Goal: Book appointment/travel/reservation

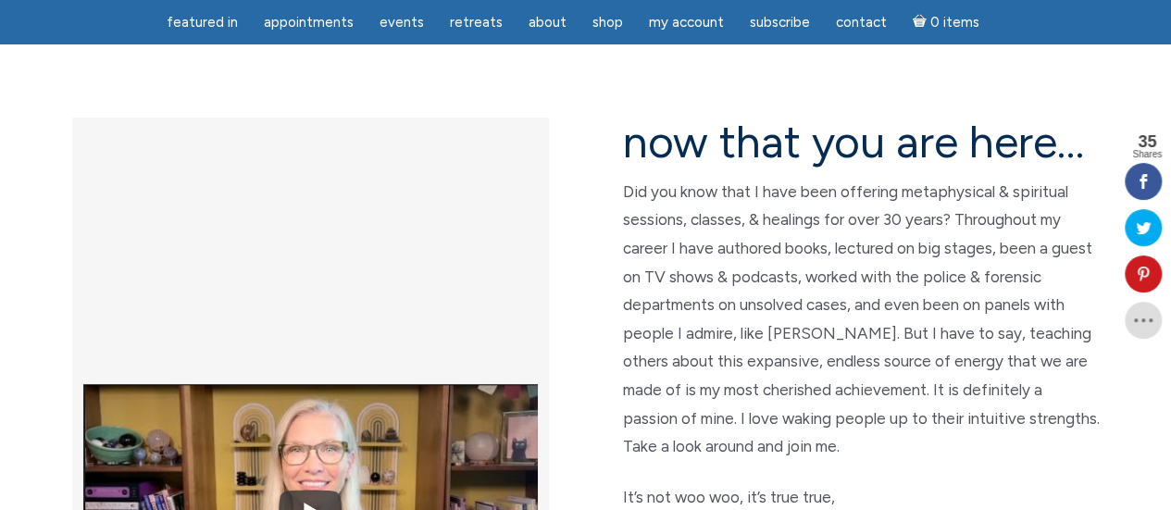
scroll to position [456, 0]
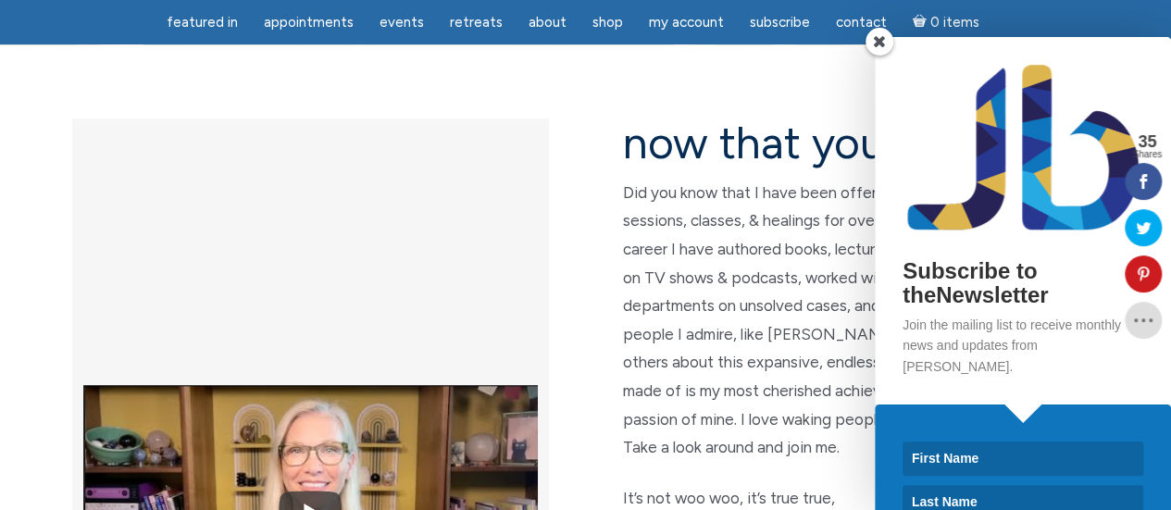
click at [871, 39] on span at bounding box center [880, 42] width 28 height 28
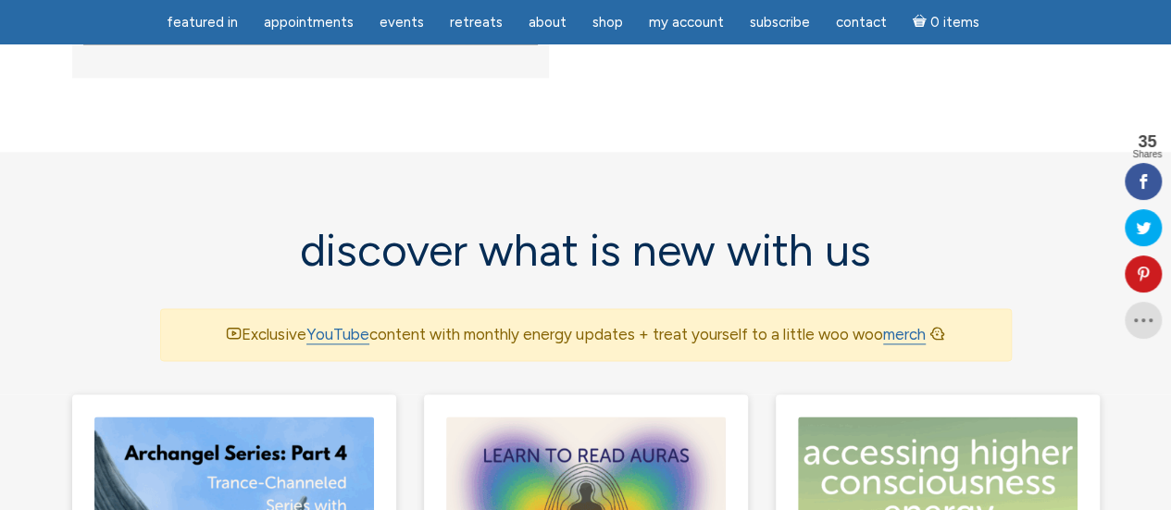
scroll to position [1053, 0]
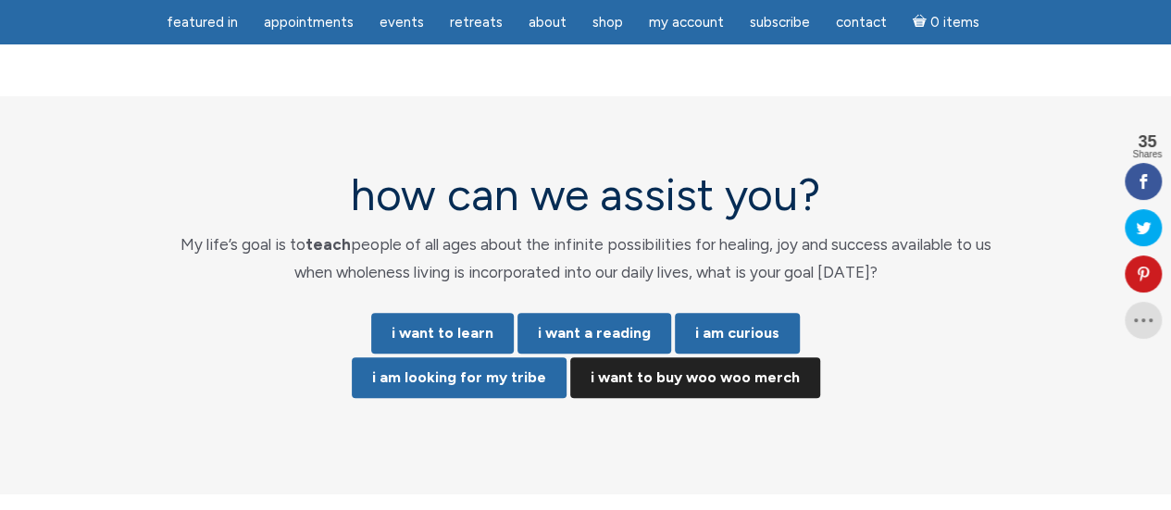
scroll to position [3775, 0]
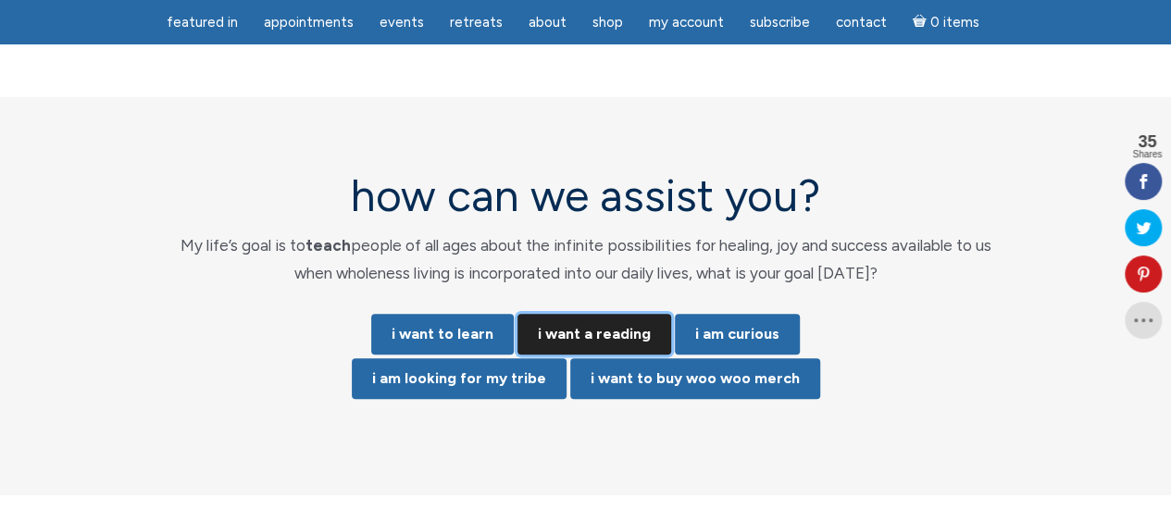
click at [615, 314] on link "i want a reading" at bounding box center [595, 334] width 154 height 41
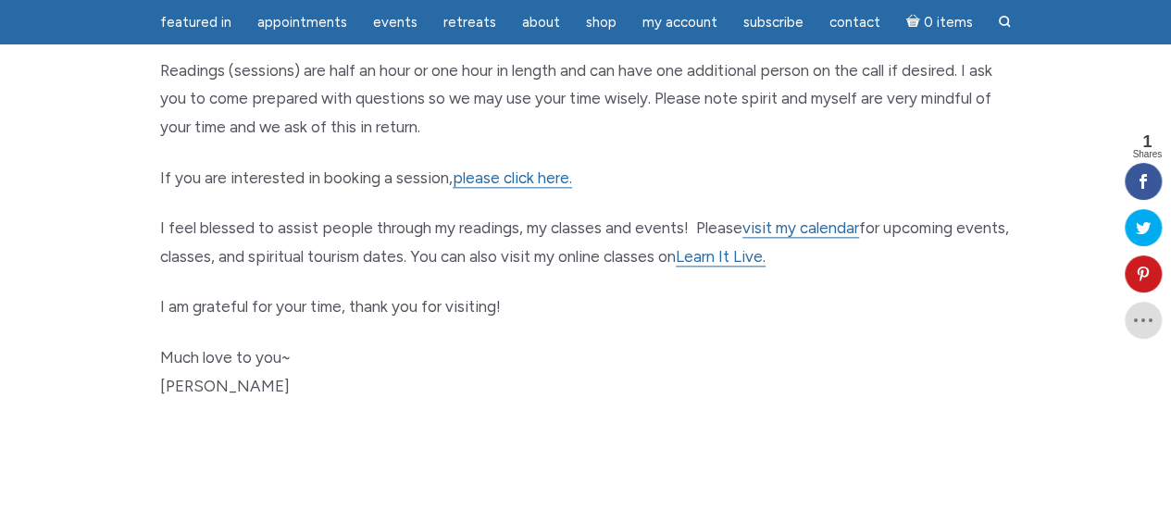
scroll to position [1029, 0]
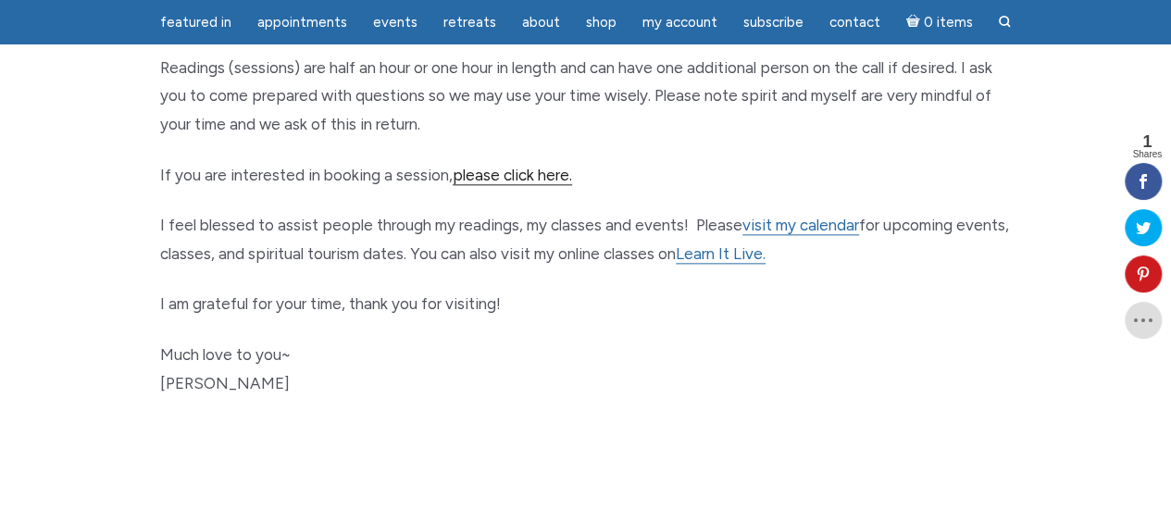
click at [515, 179] on link "please click here." at bounding box center [512, 175] width 119 height 19
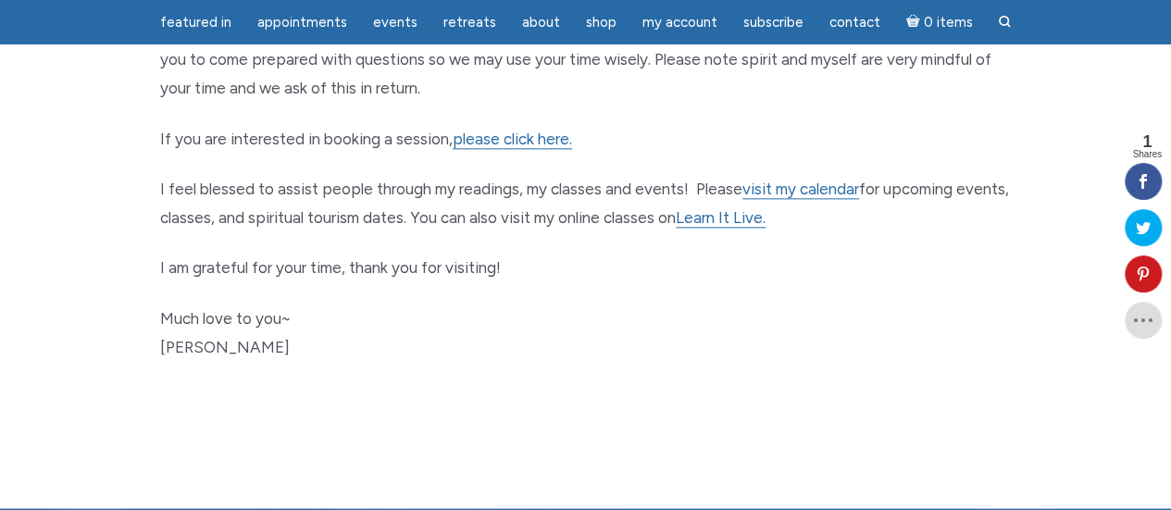
scroll to position [1066, 0]
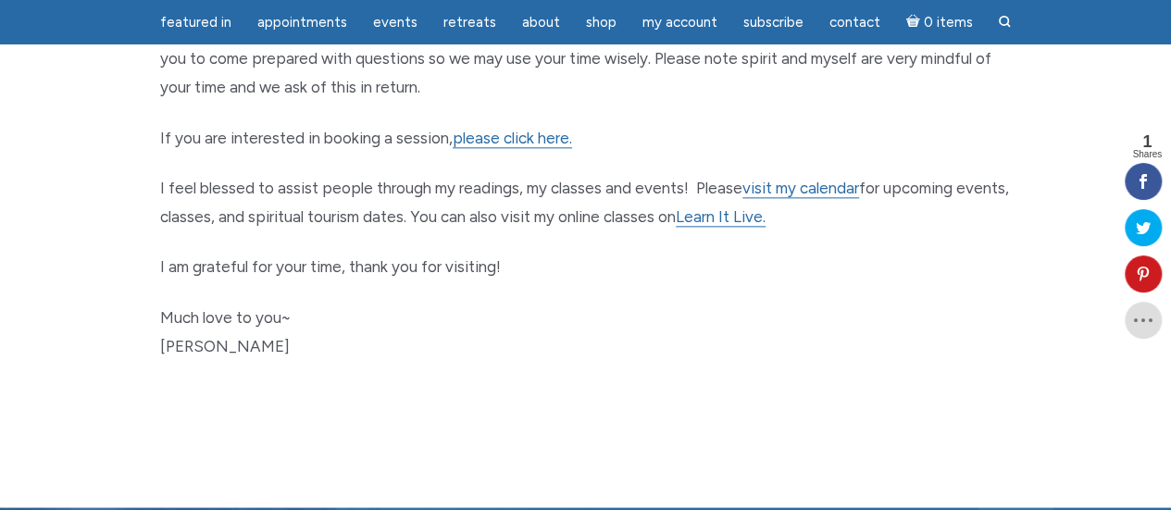
drag, startPoint x: 537, startPoint y: 301, endPoint x: 904, endPoint y: 294, distance: 366.7
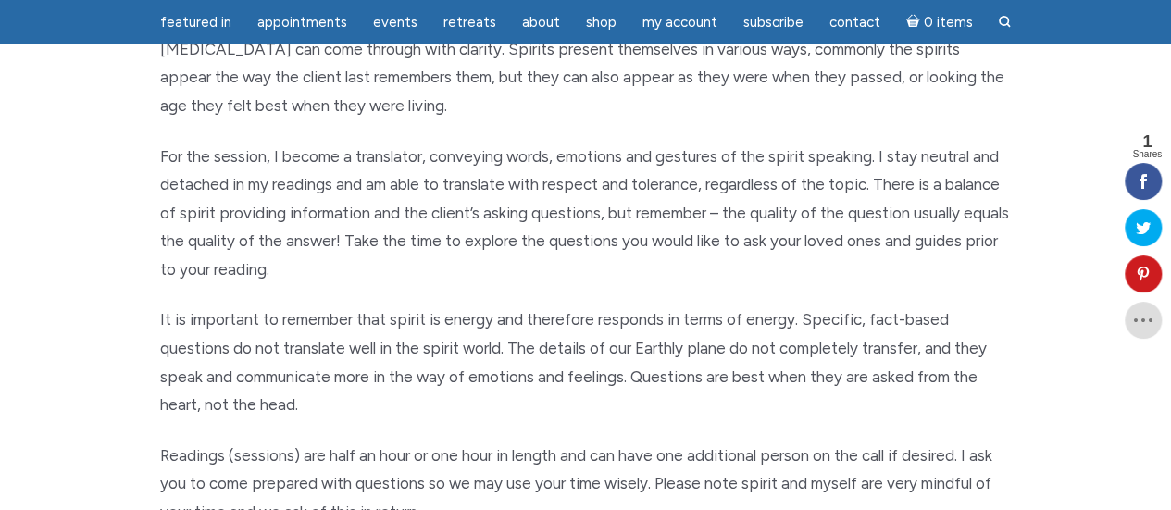
scroll to position [0, 0]
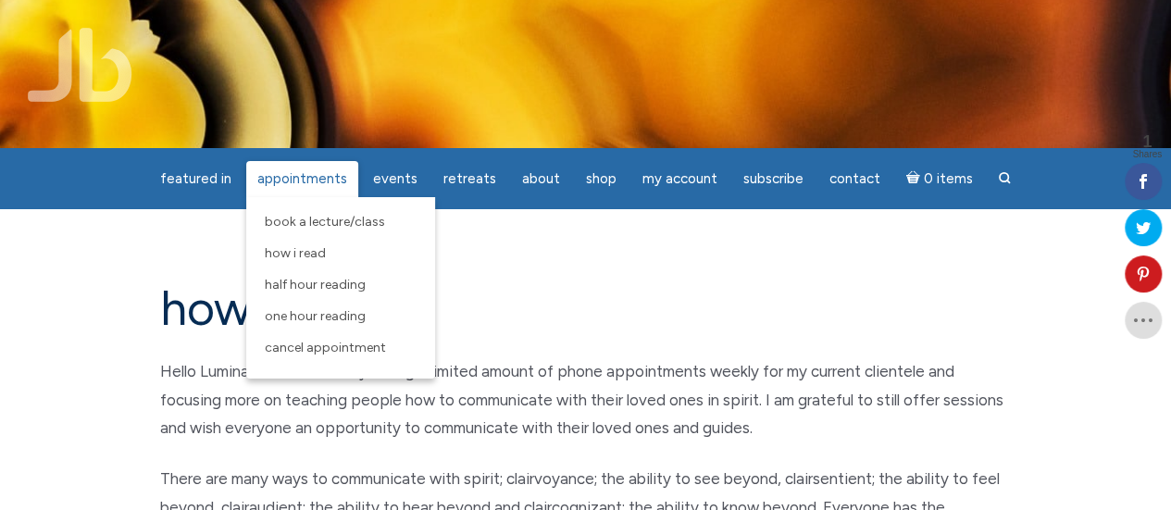
click at [314, 185] on span "Appointments" at bounding box center [302, 178] width 90 height 17
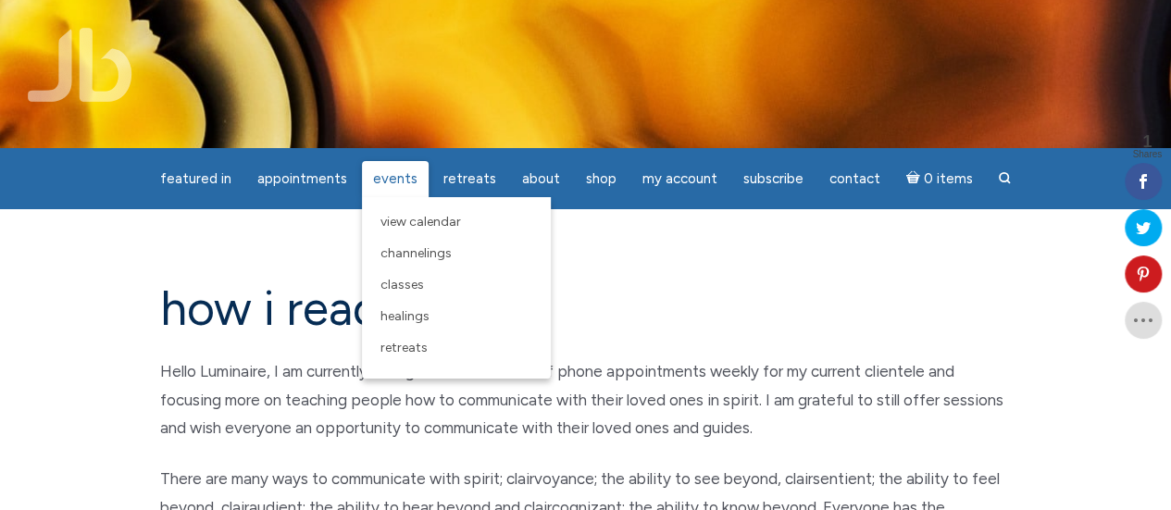
click at [398, 181] on span "Events" at bounding box center [395, 178] width 44 height 17
click at [407, 221] on span "View Calendar" at bounding box center [421, 222] width 81 height 16
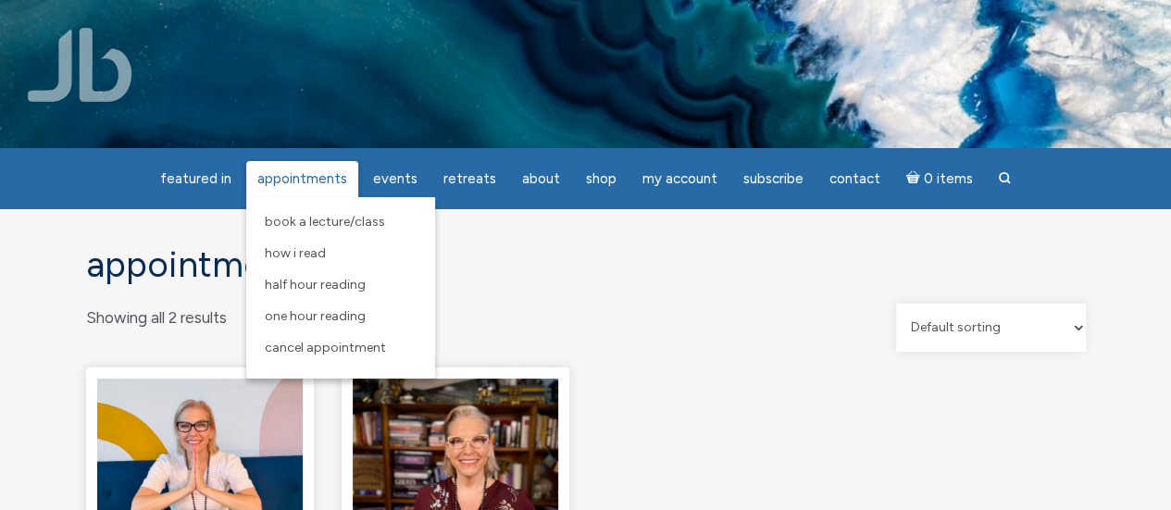
click at [326, 181] on span "Appointments" at bounding box center [302, 178] width 90 height 17
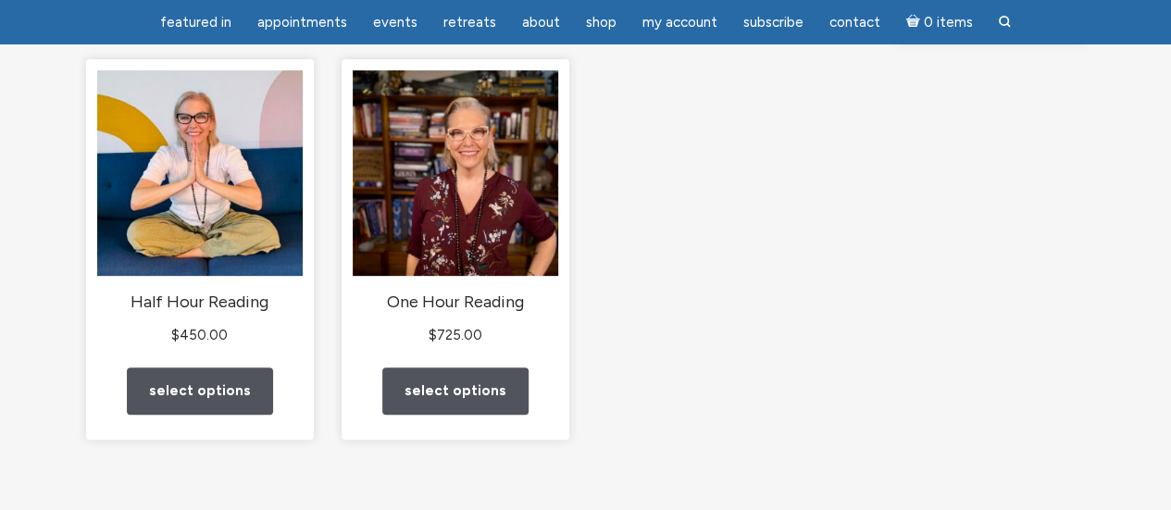
scroll to position [252, 0]
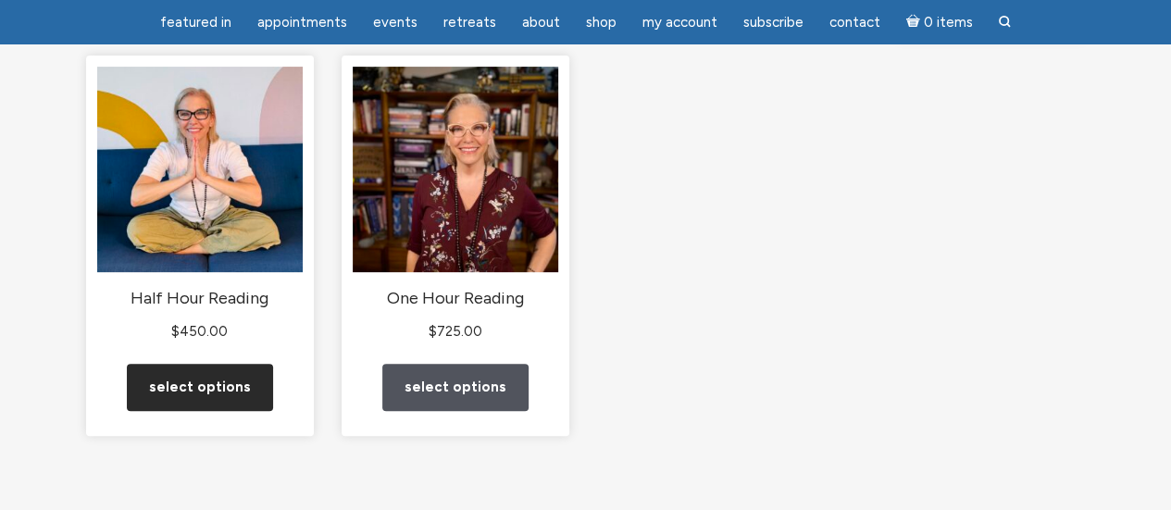
click at [246, 398] on link "Select options" at bounding box center [200, 387] width 146 height 47
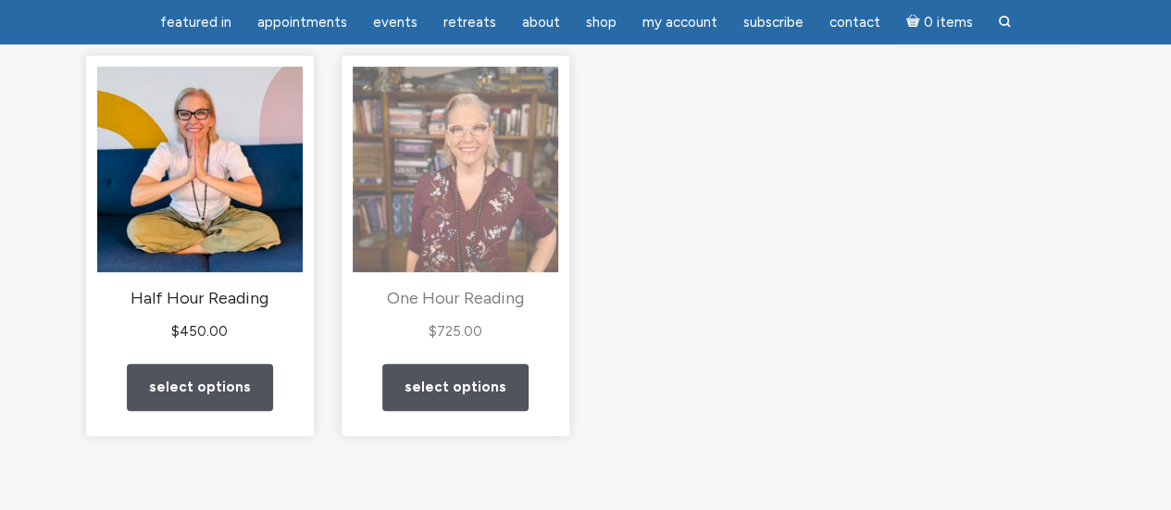
scroll to position [0, 0]
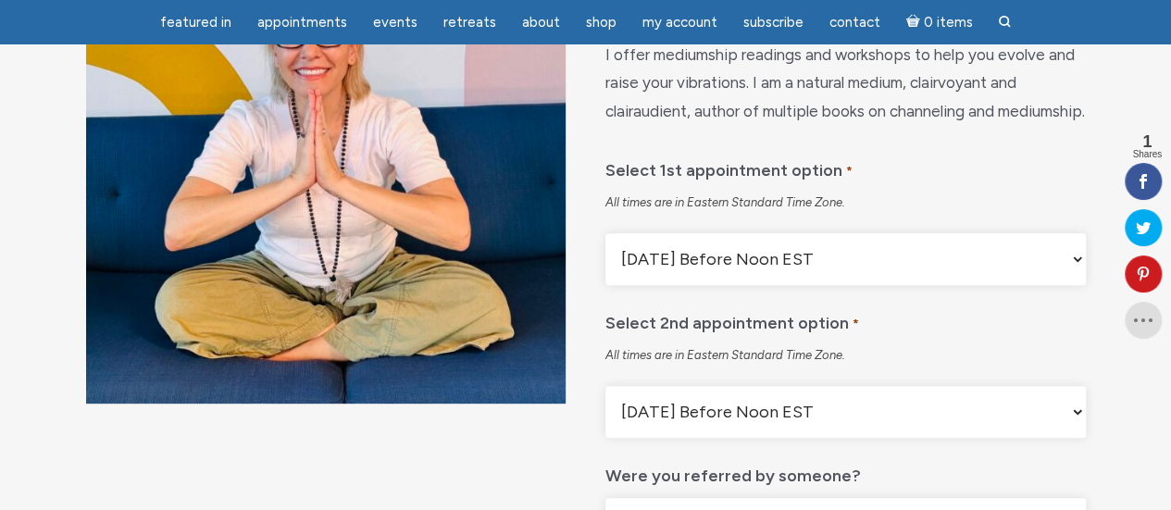
scroll to position [260, 0]
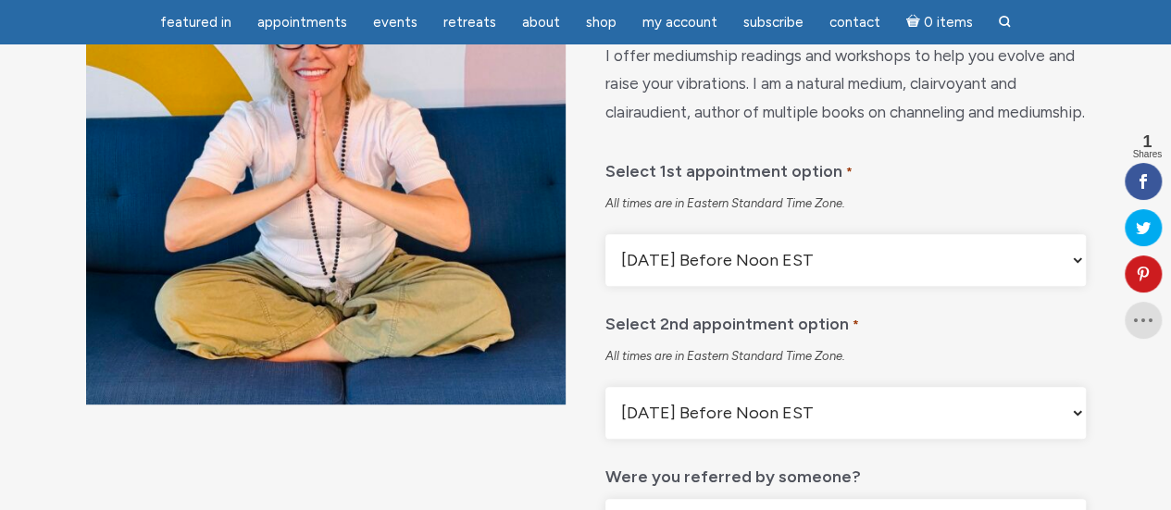
click at [870, 286] on select "Monday Before Noon EST Monday After Noon EST First Available Appointment" at bounding box center [846, 260] width 480 height 52
click at [901, 439] on select "Monday Before Noon EST Monday After Noon EST First Available Appointment" at bounding box center [846, 413] width 480 height 52
click at [837, 286] on select "Monday Before Noon EST Monday After Noon EST First Available Appointment" at bounding box center [846, 260] width 480 height 52
click at [606, 281] on select "Monday Before Noon EST Monday After Noon EST First Available Appointment" at bounding box center [846, 260] width 480 height 52
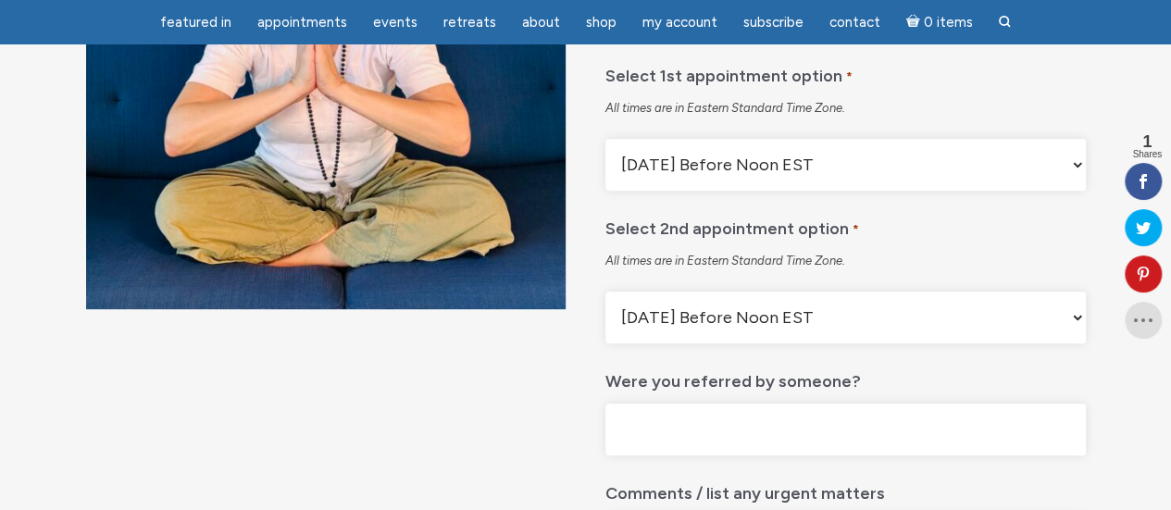
scroll to position [358, 0]
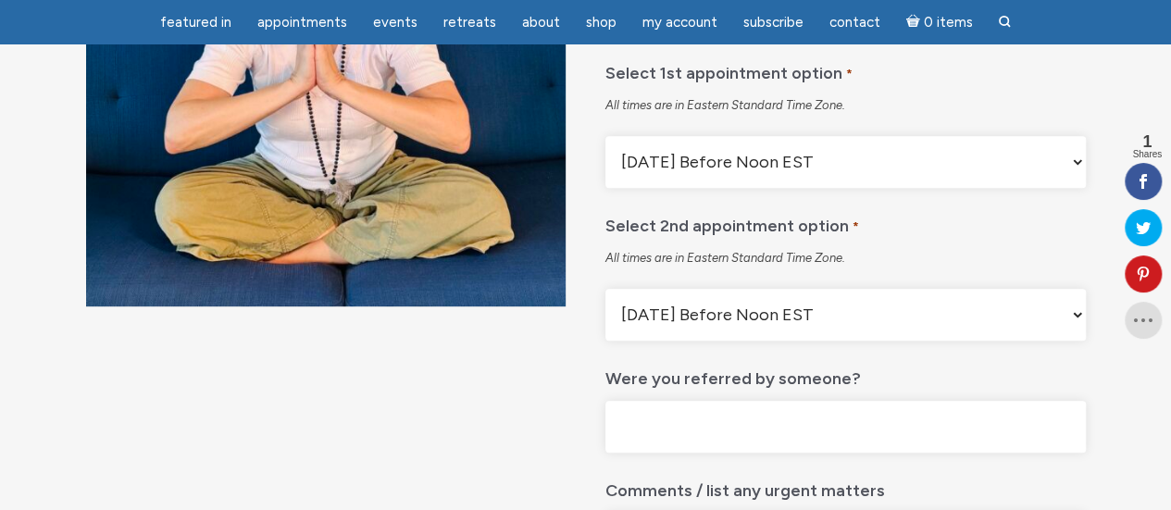
click at [858, 341] on select "Monday Before Noon EST Monday After Noon EST First Available Appointment" at bounding box center [846, 315] width 480 height 52
select select "Monday After Noon EST"
click at [606, 335] on select "Monday Before Noon EST Monday After Noon EST First Available Appointment" at bounding box center [846, 315] width 480 height 52
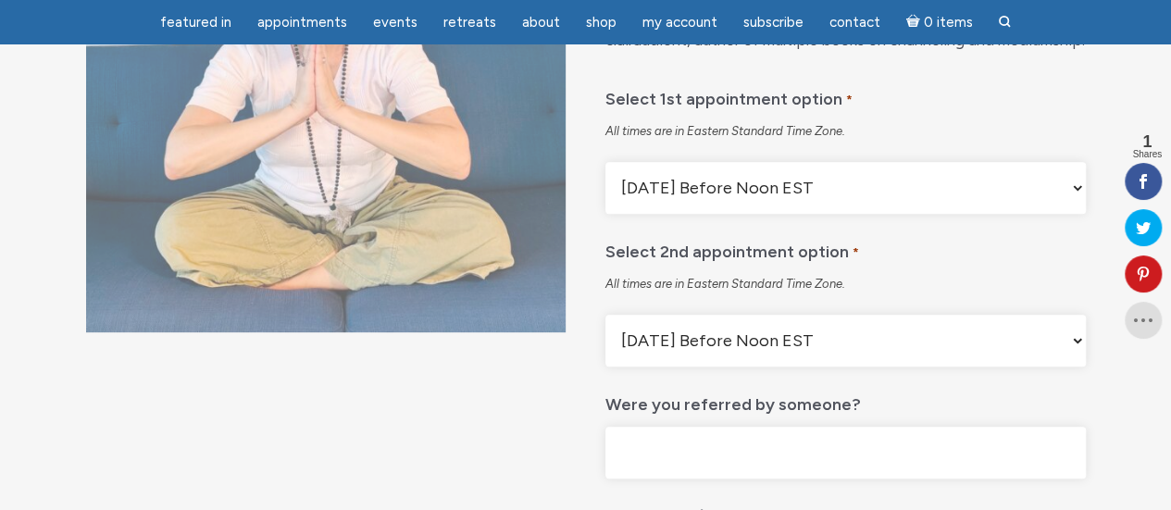
scroll to position [0, 0]
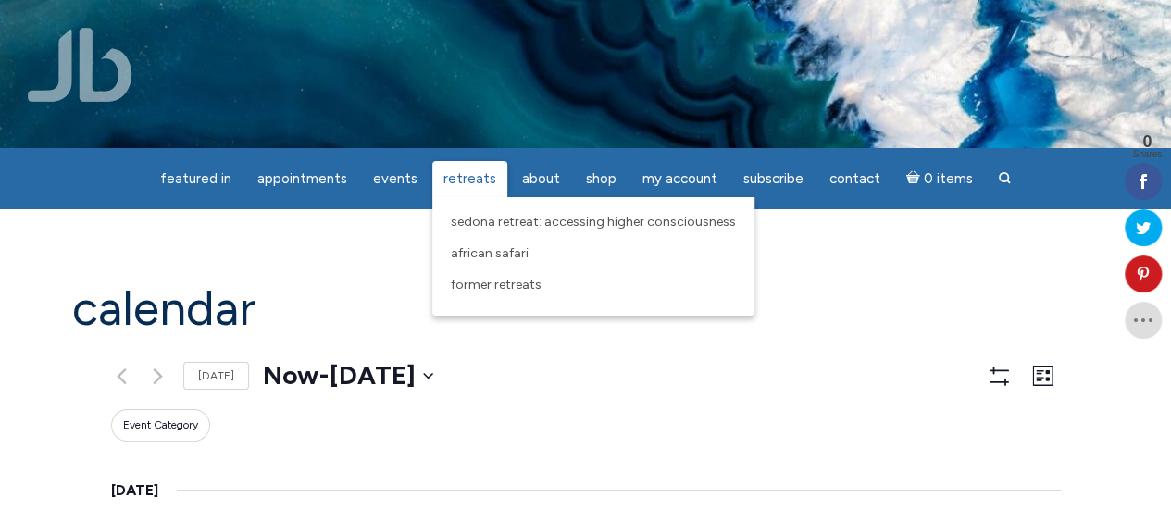
click at [468, 174] on span "Retreats" at bounding box center [470, 178] width 53 height 17
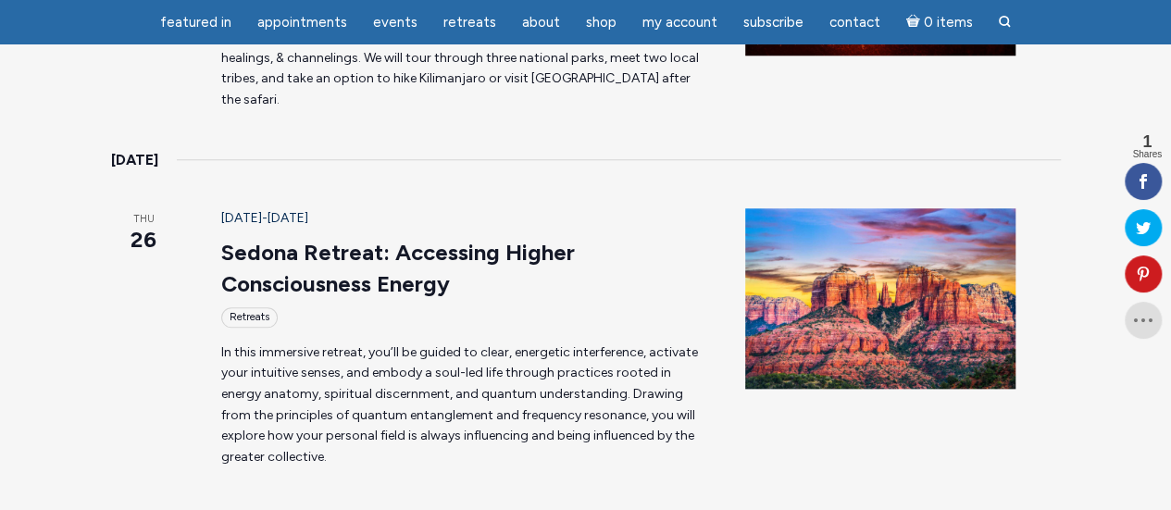
scroll to position [821, 0]
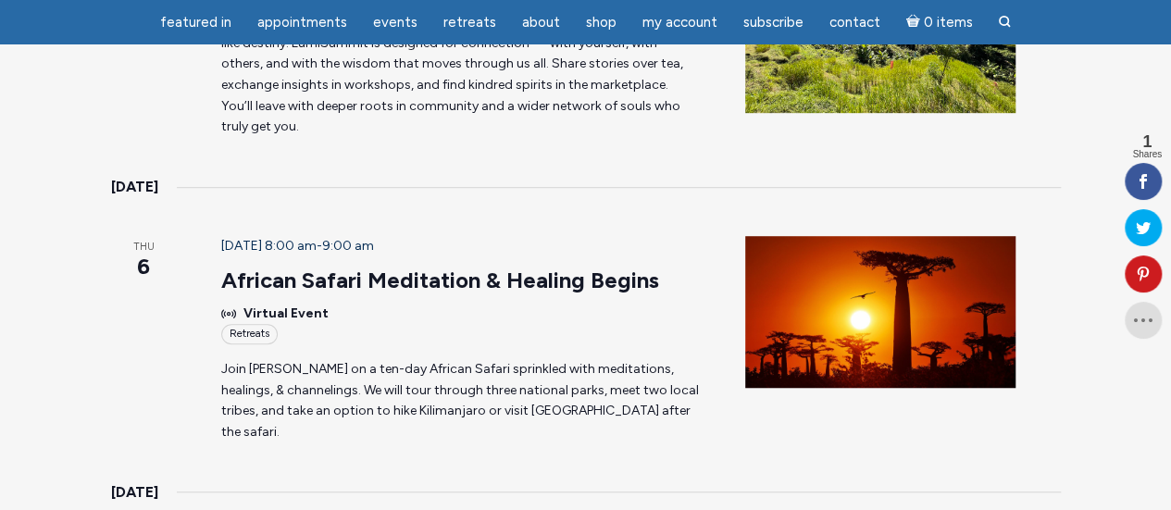
scroll to position [0, 0]
